Goal: Task Accomplishment & Management: Manage account settings

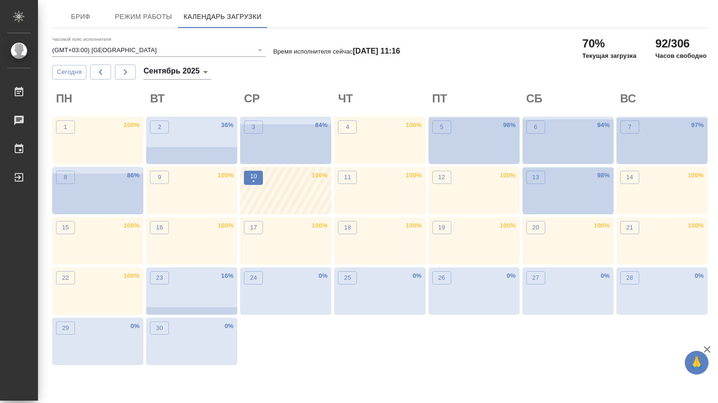
click at [253, 183] on p "•" at bounding box center [253, 181] width 7 height 9
click at [348, 179] on p "11" at bounding box center [347, 177] width 7 height 9
click at [98, 71] on icon "button" at bounding box center [100, 71] width 11 height 11
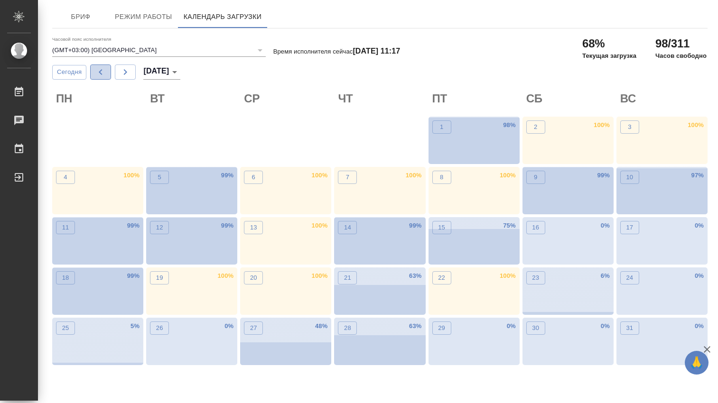
click at [97, 74] on icon "button" at bounding box center [100, 71] width 11 height 11
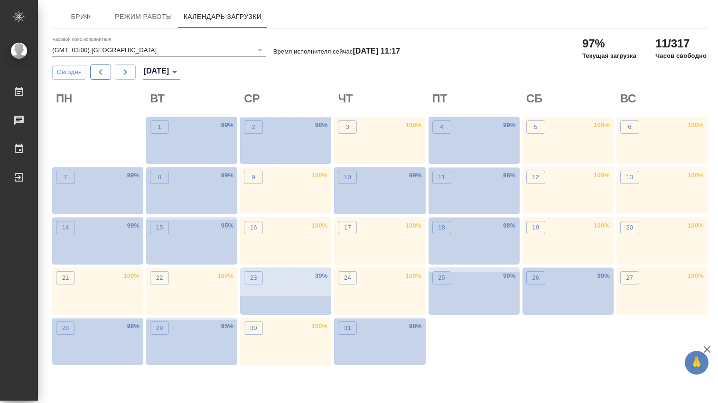
click at [96, 72] on icon "button" at bounding box center [100, 71] width 11 height 11
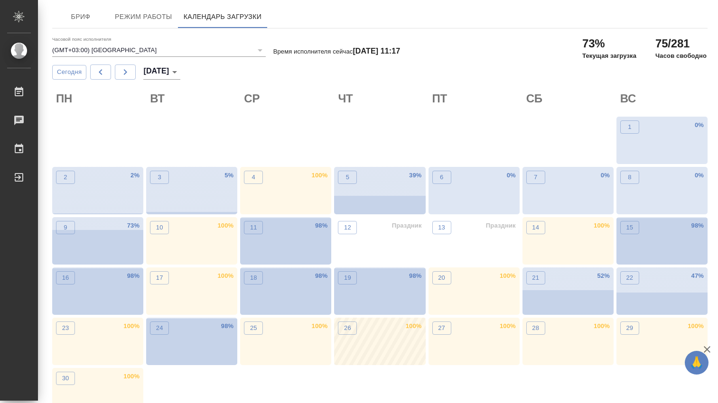
scroll to position [18, 0]
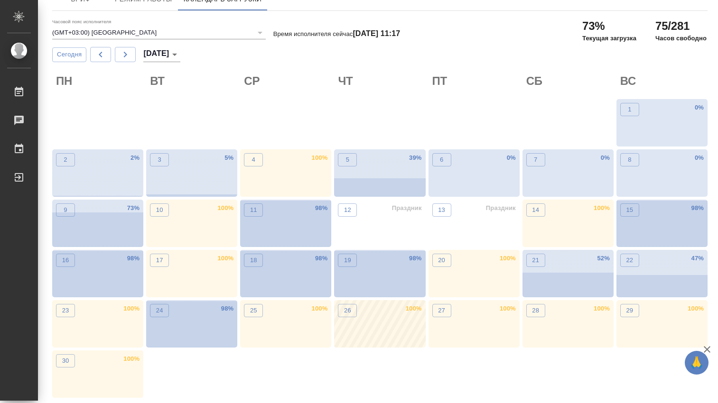
click at [359, 315] on div "26 100 %" at bounding box center [379, 323] width 91 height 47
click at [127, 55] on icon "button" at bounding box center [125, 55] width 3 height 6
type input "июль 2025"
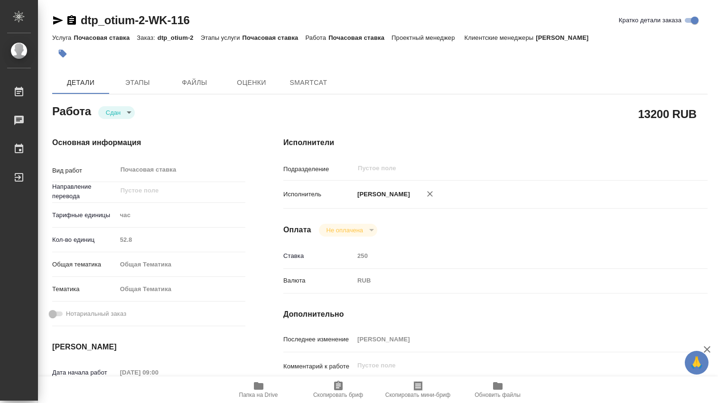
type textarea "x"
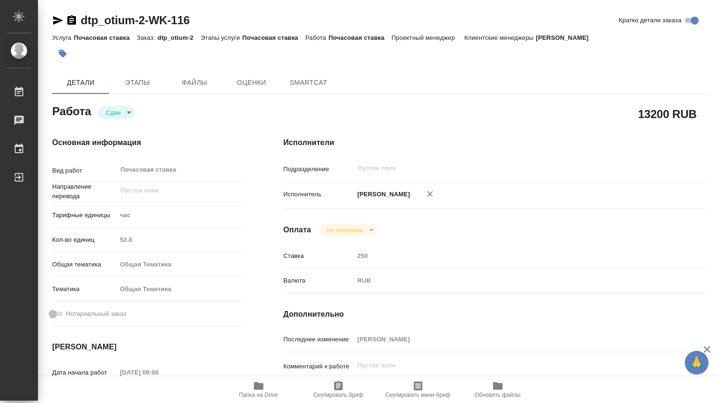
type textarea "x"
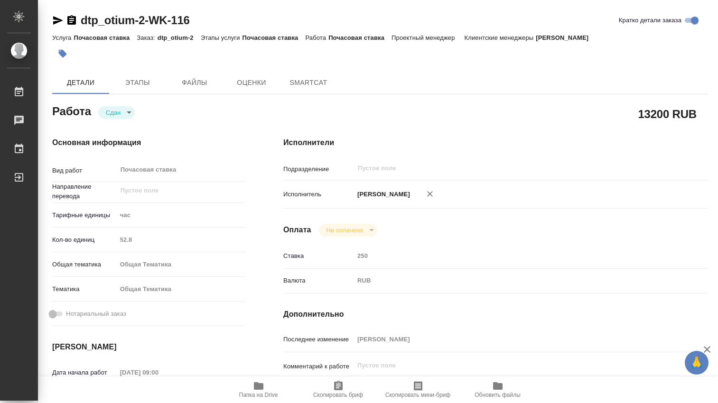
type textarea "x"
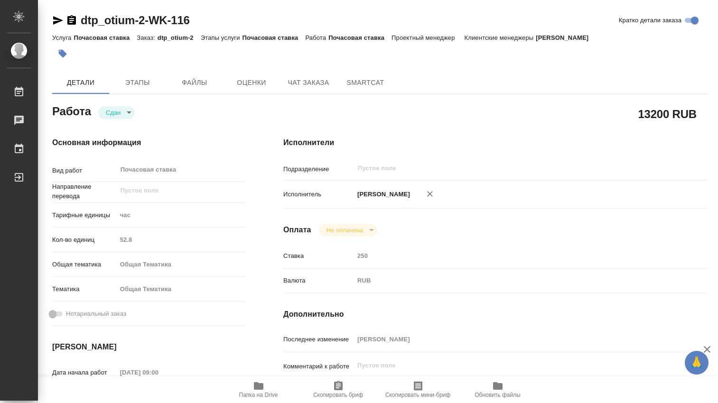
type textarea "x"
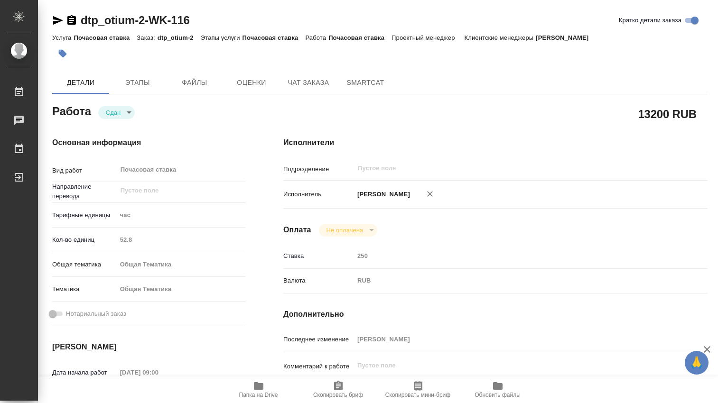
type textarea "x"
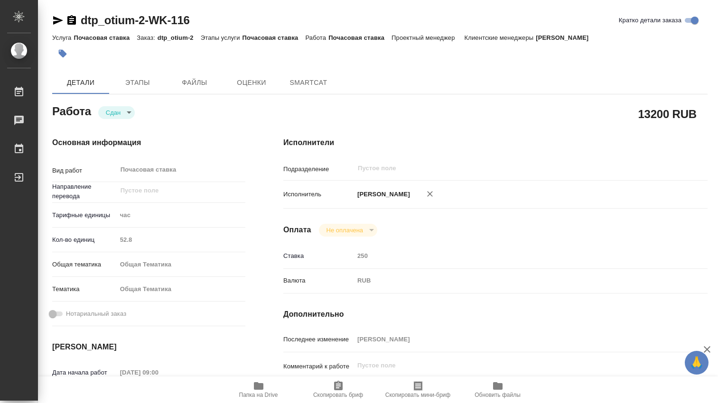
type textarea "x"
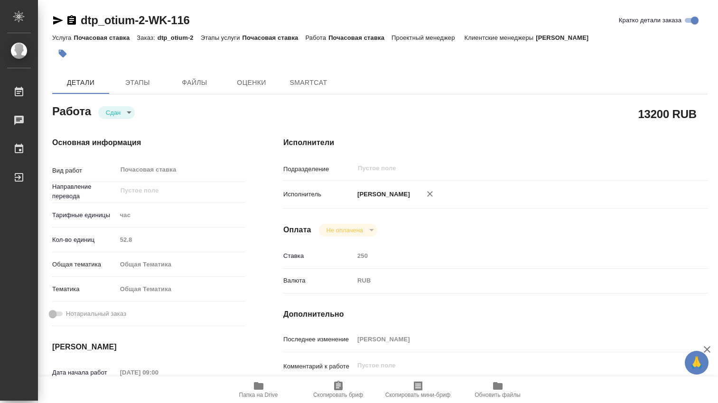
type textarea "x"
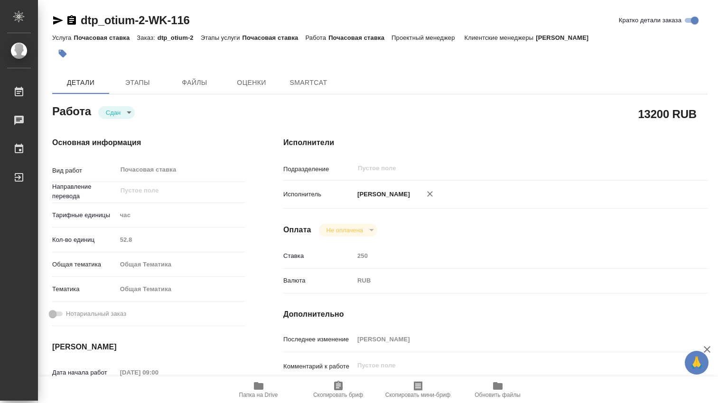
type textarea "x"
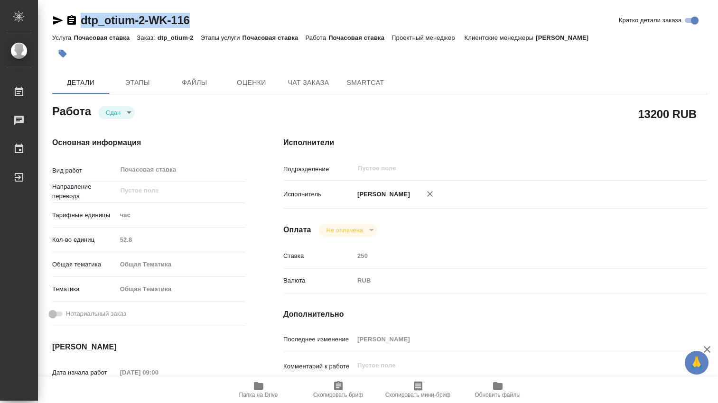
type textarea "x"
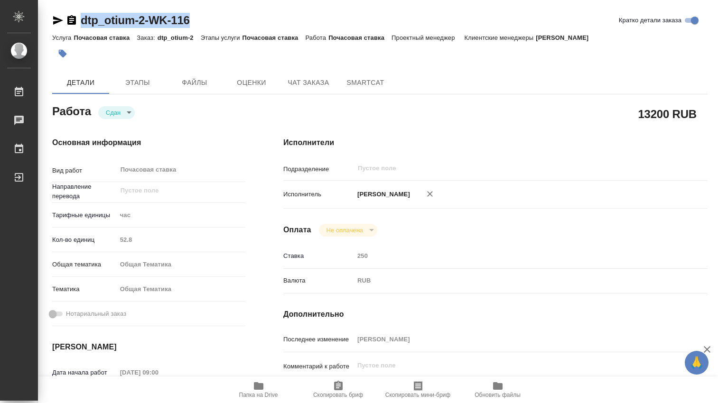
drag, startPoint x: 195, startPoint y: 20, endPoint x: 79, endPoint y: 18, distance: 116.8
click at [79, 17] on div "dtp_otium-2-WK-116 Кратко детали заказа" at bounding box center [379, 20] width 655 height 15
copy link "dtp_otium-2-WK-116"
type textarea "x"
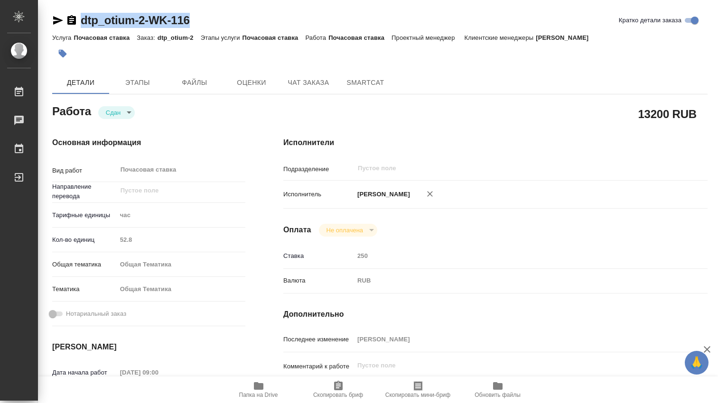
type textarea "x"
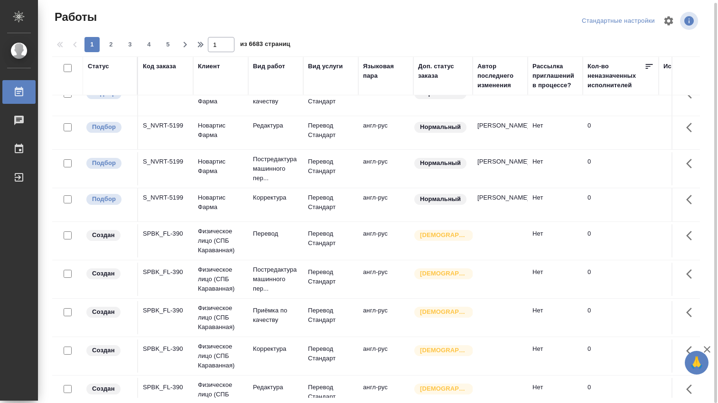
scroll to position [685, 0]
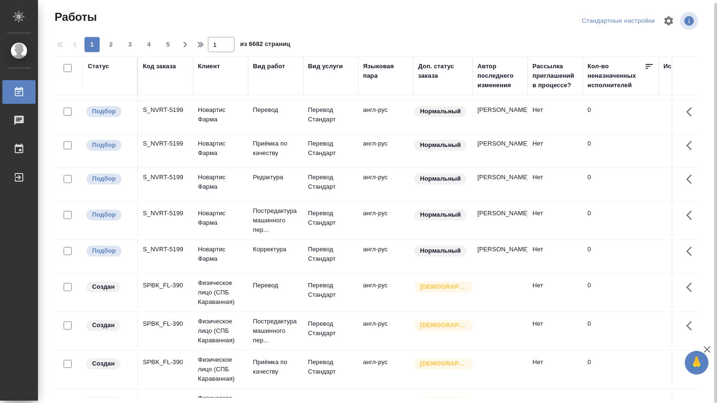
scroll to position [633, 0]
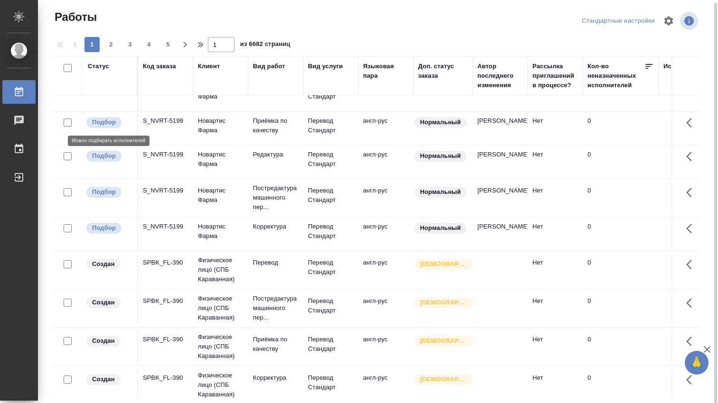
click at [103, 121] on p "Подбор" at bounding box center [104, 122] width 24 height 9
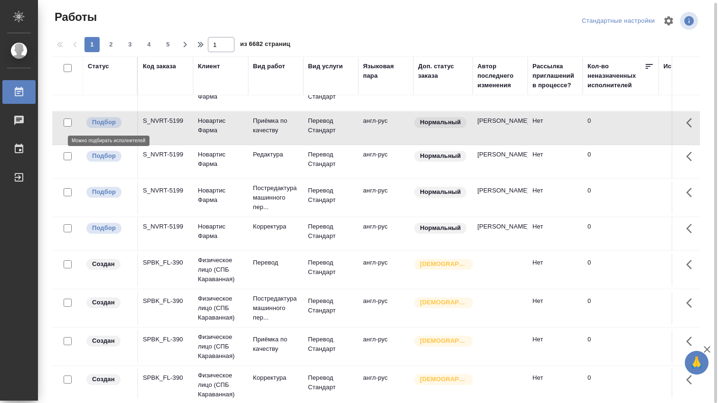
click at [109, 122] on p "Подбор" at bounding box center [104, 122] width 24 height 9
click at [167, 123] on div "S_NVRT-5199" at bounding box center [166, 120] width 46 height 9
click at [155, 120] on div "S_NVRT-5199" at bounding box center [166, 120] width 46 height 9
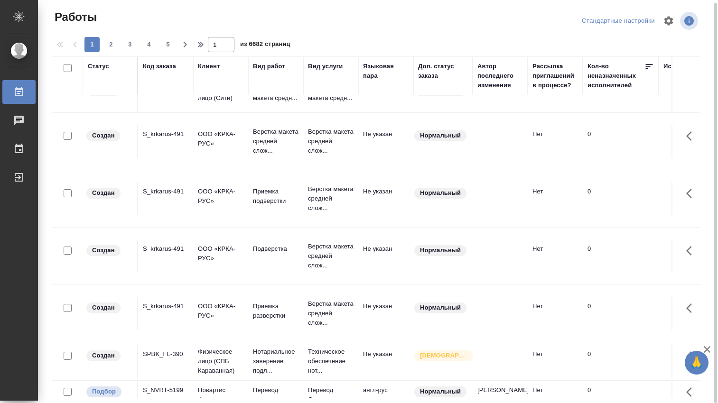
scroll to position [316, 0]
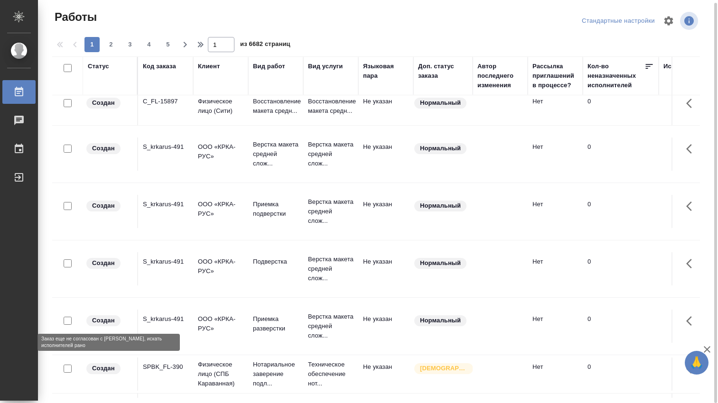
click at [108, 321] on p "Создан" at bounding box center [103, 320] width 23 height 9
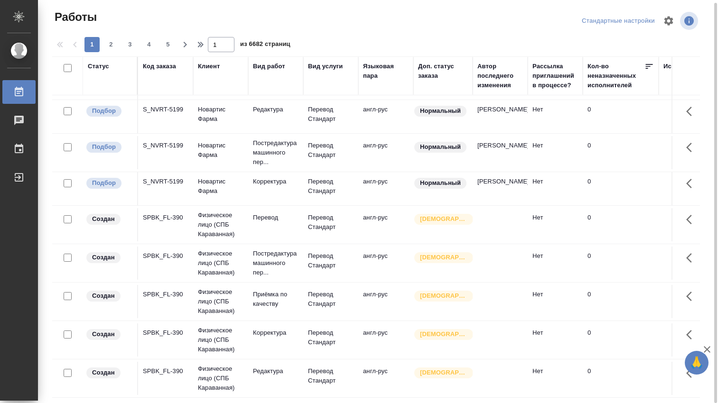
scroll to position [685, 0]
click at [111, 50] on button "2" at bounding box center [110, 44] width 15 height 15
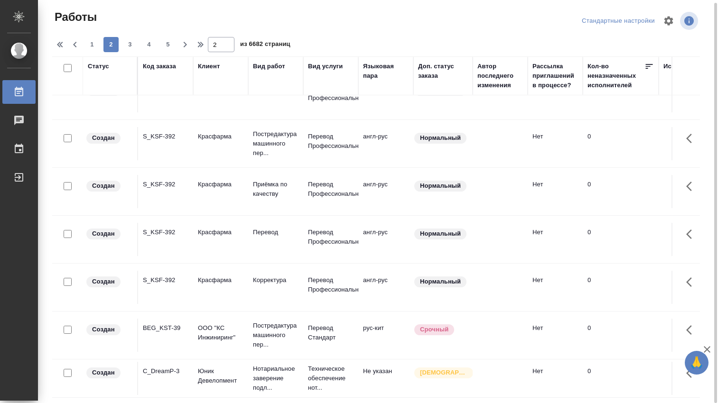
scroll to position [808, 0]
click at [129, 45] on span "3" at bounding box center [129, 44] width 15 height 9
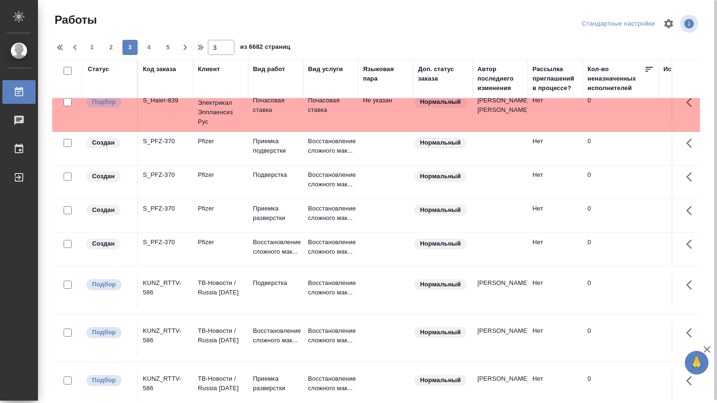
scroll to position [751, 0]
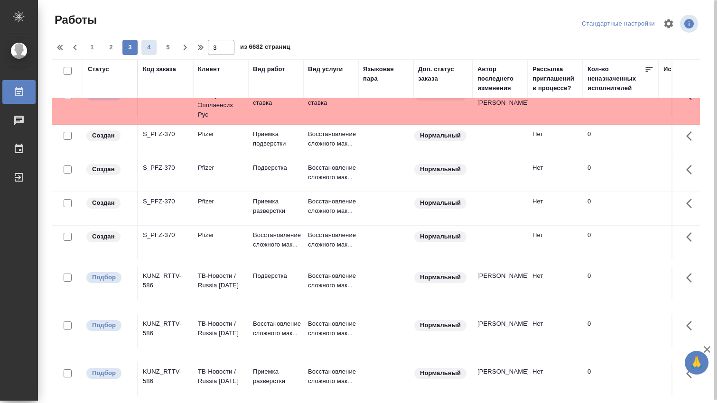
click at [148, 49] on span "4" at bounding box center [148, 47] width 15 height 9
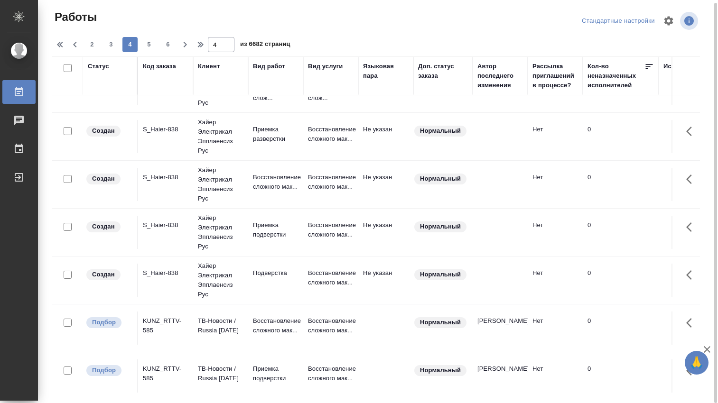
scroll to position [822, 0]
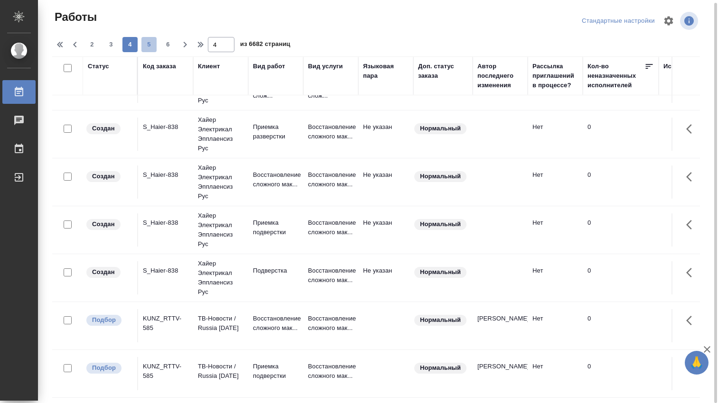
click at [150, 48] on span "5" at bounding box center [148, 44] width 15 height 9
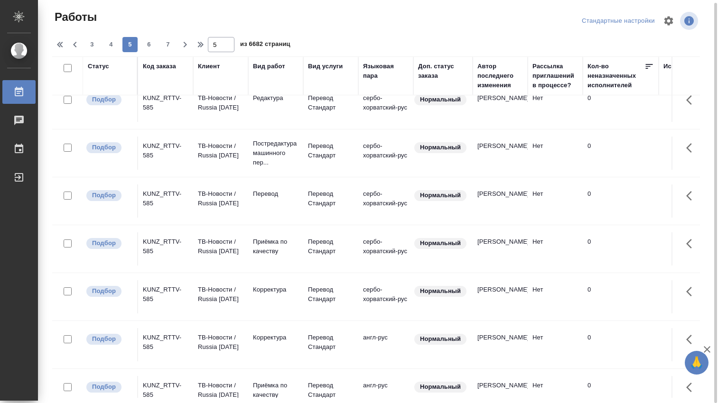
scroll to position [889, 0]
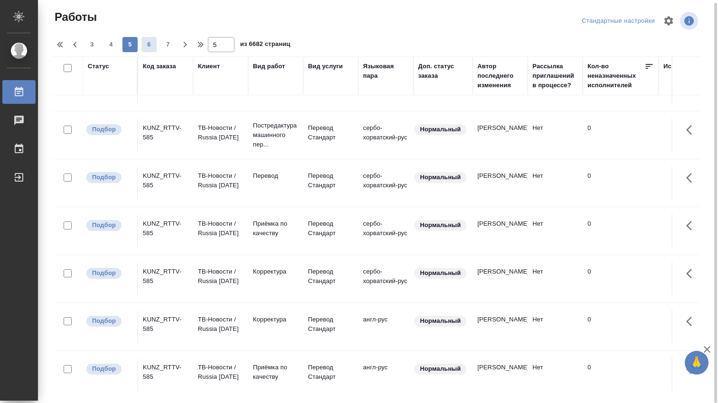
click at [152, 44] on span "6" at bounding box center [148, 44] width 15 height 9
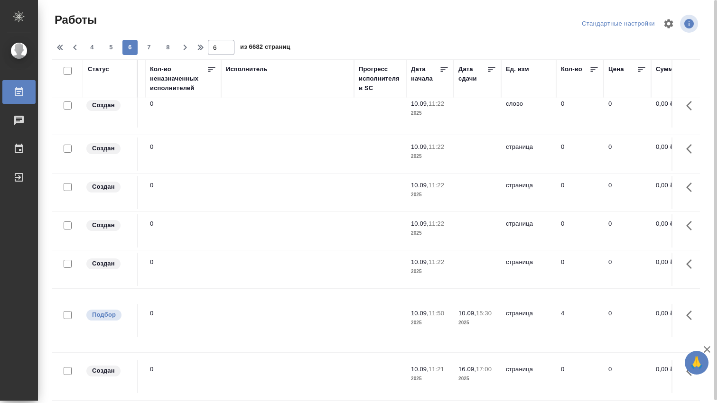
scroll to position [825, 439]
click at [147, 49] on span "7" at bounding box center [148, 47] width 15 height 9
type input "7"
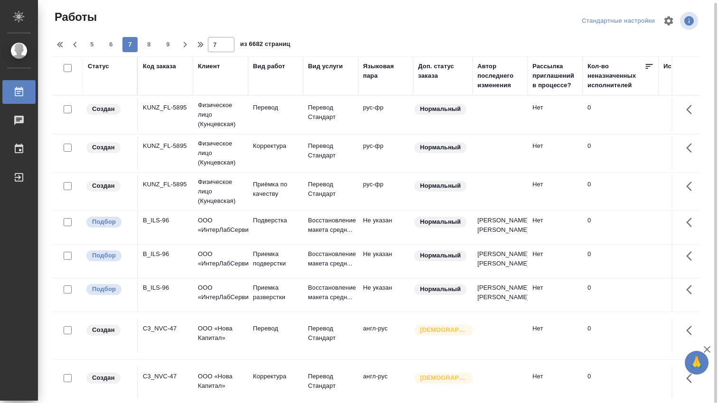
scroll to position [723, 0]
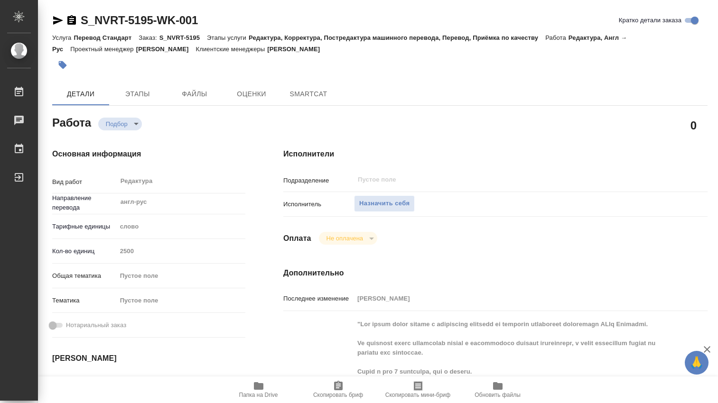
type textarea "x"
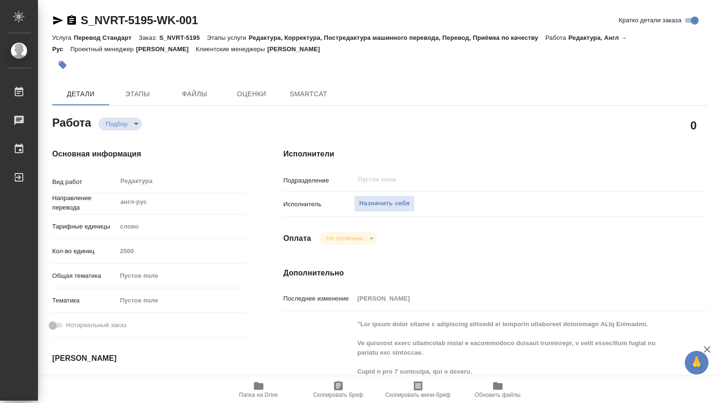
type textarea "x"
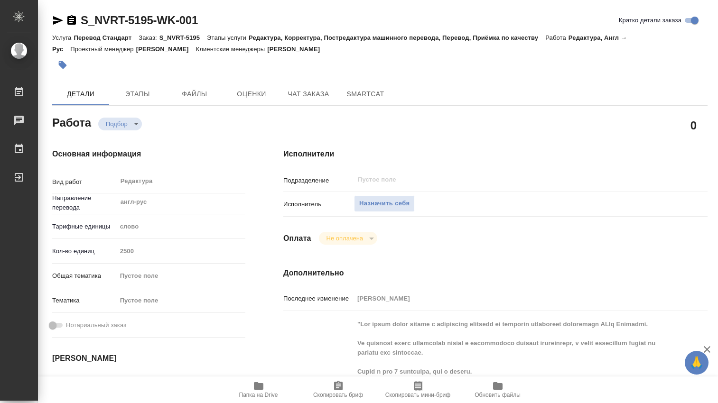
type textarea "x"
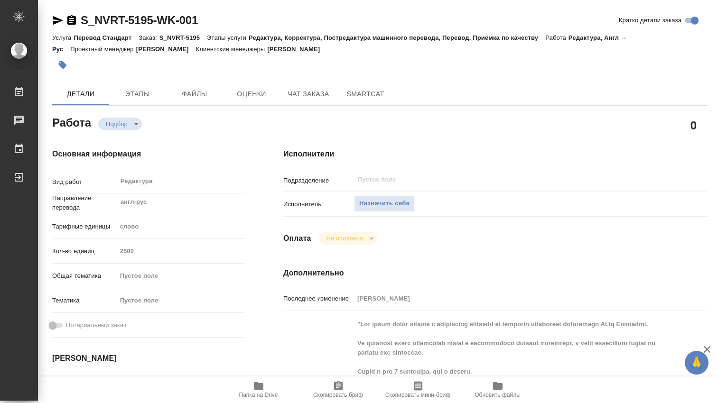
type textarea "x"
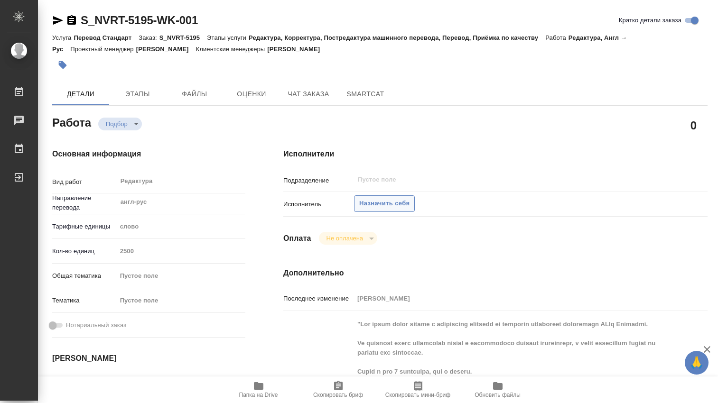
click at [387, 203] on span "Назначить себя" at bounding box center [384, 203] width 50 height 11
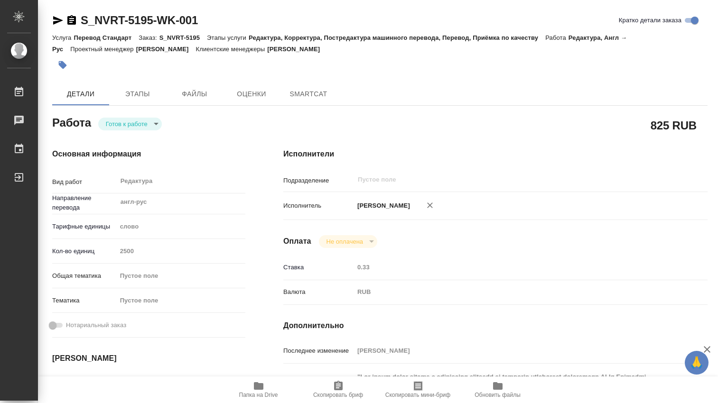
type textarea "x"
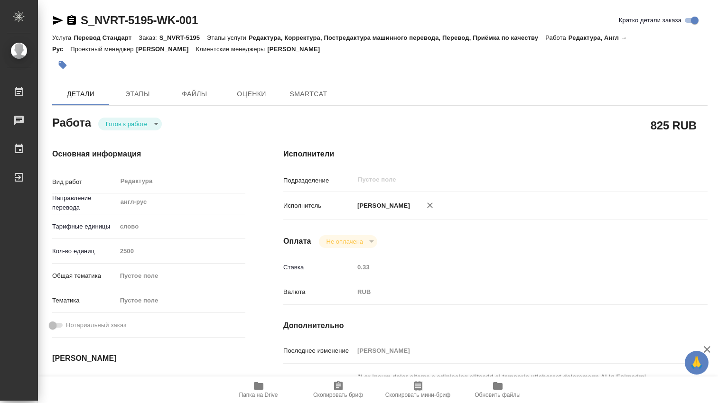
type textarea "x"
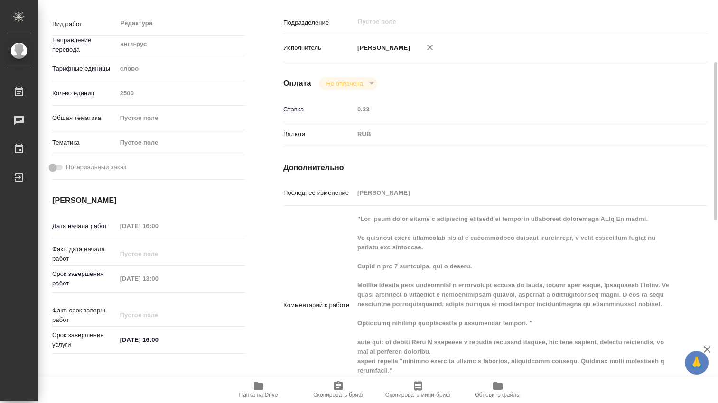
scroll to position [316, 0]
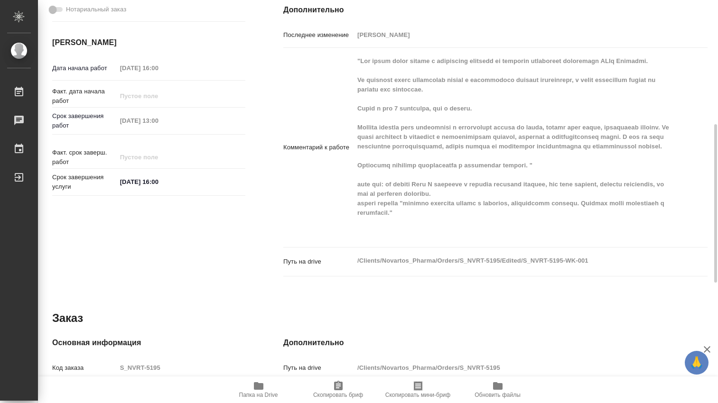
type textarea "x"
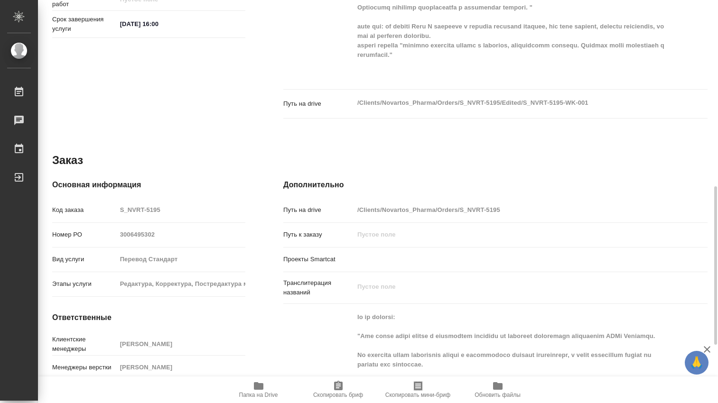
type textarea "x"
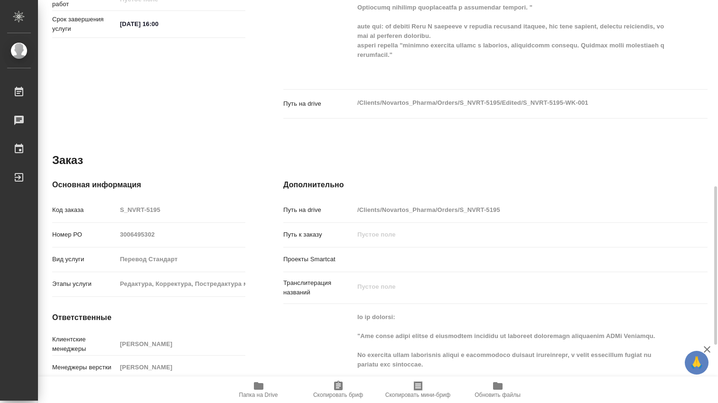
scroll to position [622, 0]
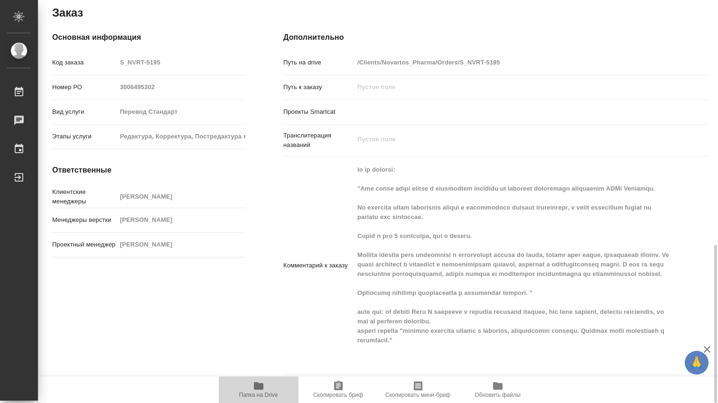
click at [261, 385] on icon "button" at bounding box center [258, 386] width 9 height 8
